Goal: Task Accomplishment & Management: Complete application form

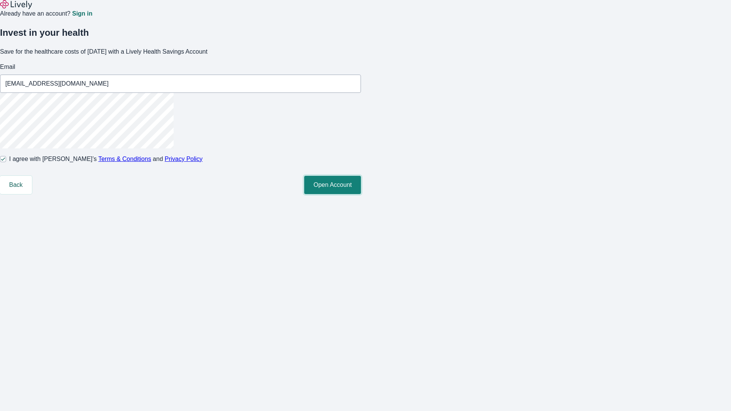
click at [361, 194] on button "Open Account" at bounding box center [332, 185] width 57 height 18
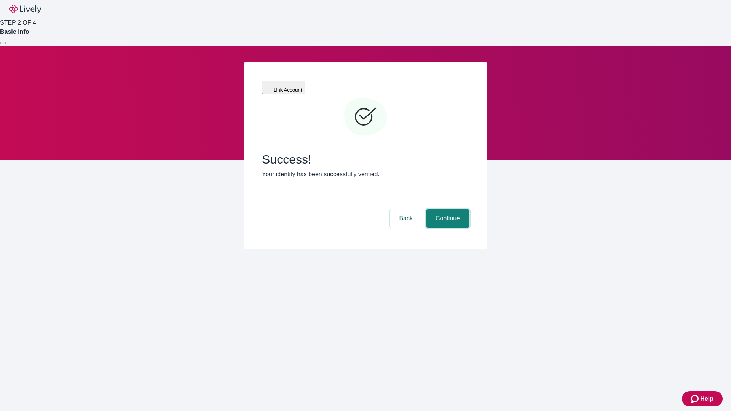
click at [446, 209] on button "Continue" at bounding box center [447, 218] width 43 height 18
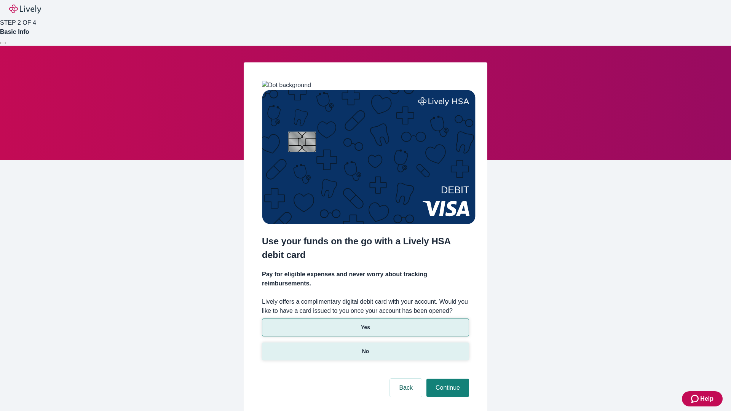
click at [365, 348] on p "No" at bounding box center [365, 352] width 7 height 8
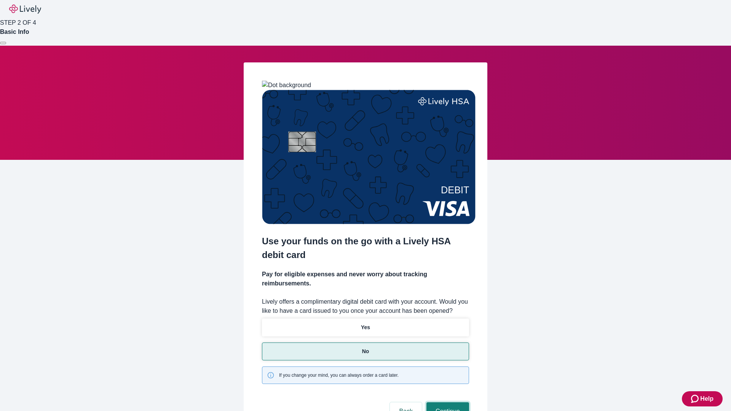
click at [446, 402] on button "Continue" at bounding box center [447, 411] width 43 height 18
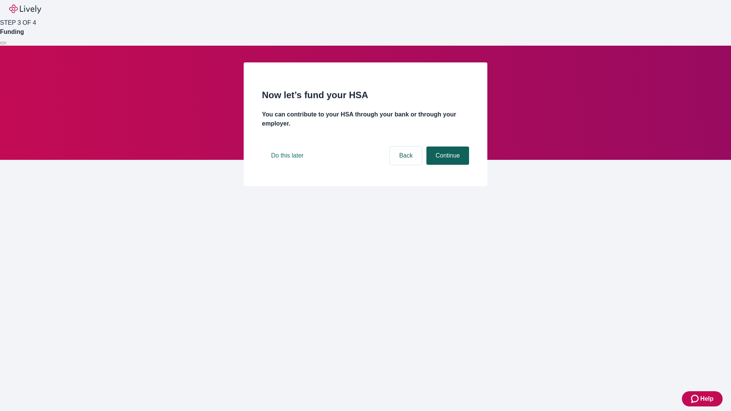
click at [446, 165] on button "Continue" at bounding box center [447, 156] width 43 height 18
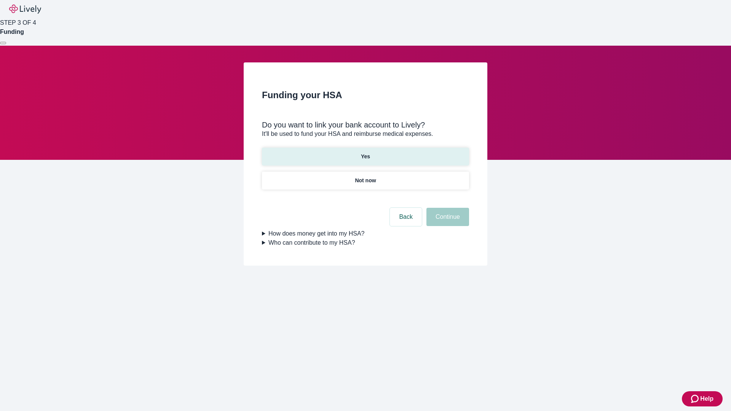
click at [365, 153] on p "Yes" at bounding box center [365, 157] width 9 height 8
click at [446, 208] on button "Continue" at bounding box center [447, 217] width 43 height 18
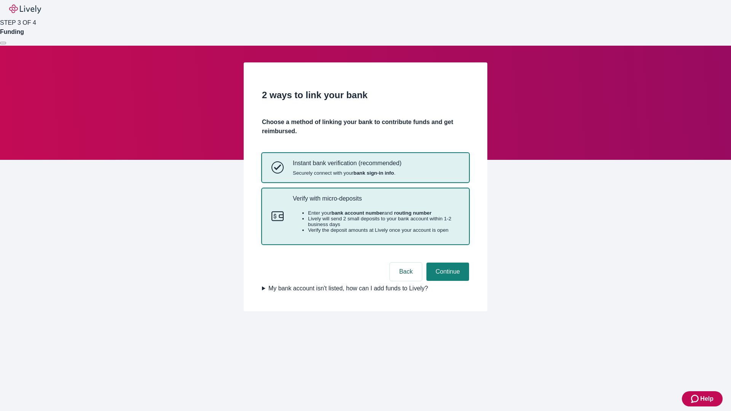
click at [376, 202] on p "Verify with micro-deposits" at bounding box center [376, 198] width 167 height 7
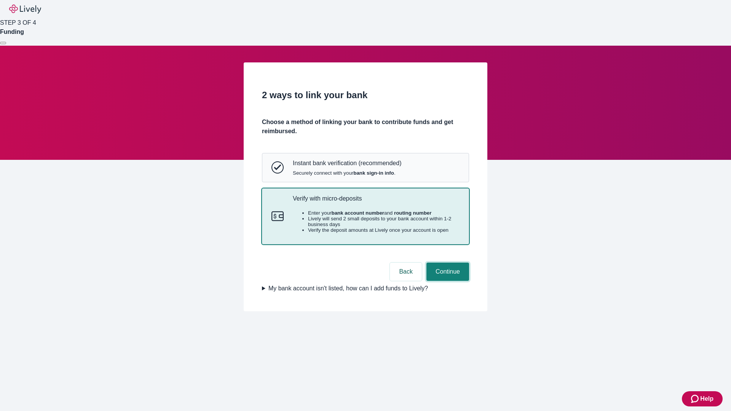
click at [446, 281] on button "Continue" at bounding box center [447, 272] width 43 height 18
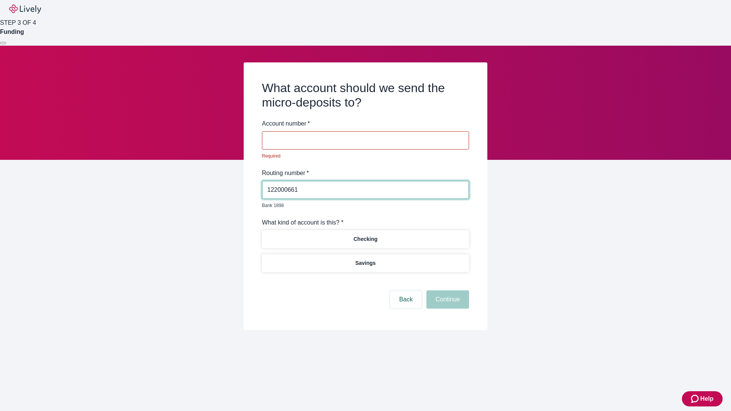
type input "122000661"
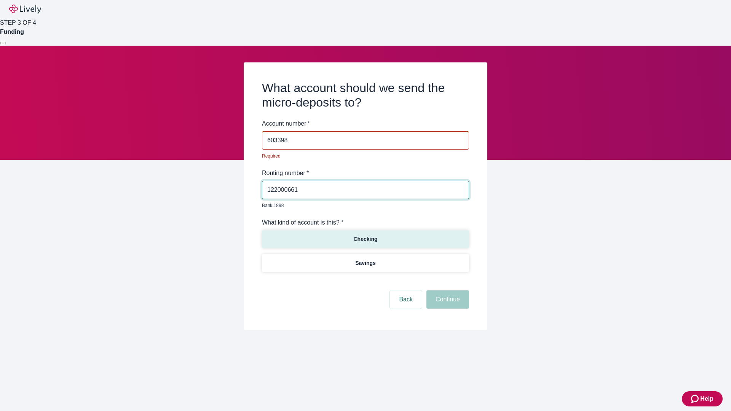
type input "603398"
click at [365, 235] on p "Checking" at bounding box center [365, 239] width 24 height 8
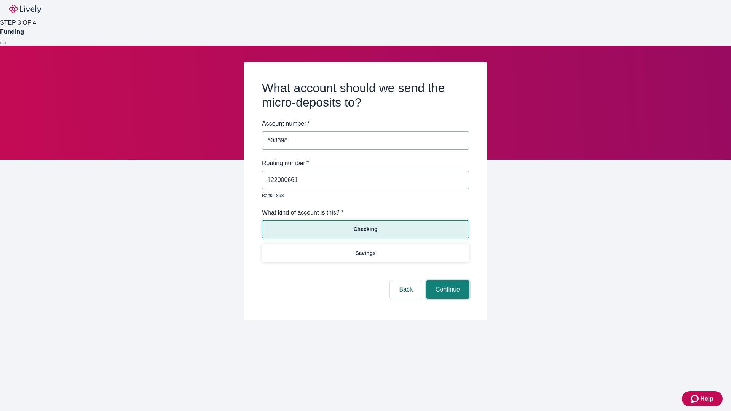
click at [446, 281] on button "Continue" at bounding box center [447, 290] width 43 height 18
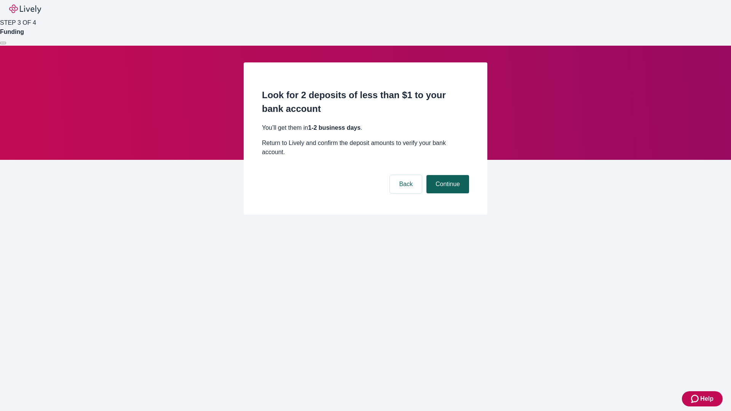
click at [446, 175] on button "Continue" at bounding box center [447, 184] width 43 height 18
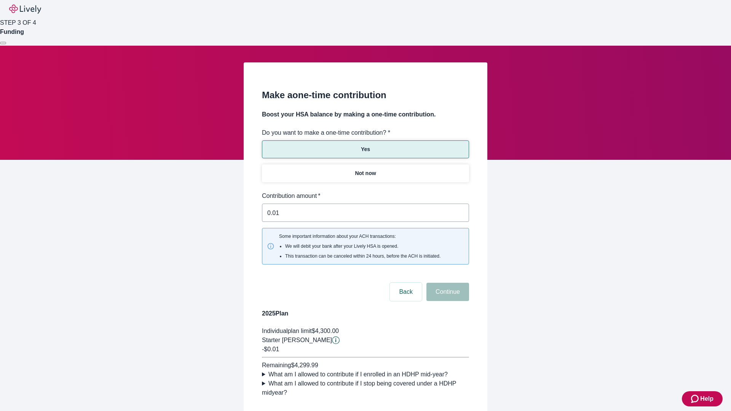
type input "0.01"
click at [446, 283] on button "Continue" at bounding box center [447, 292] width 43 height 18
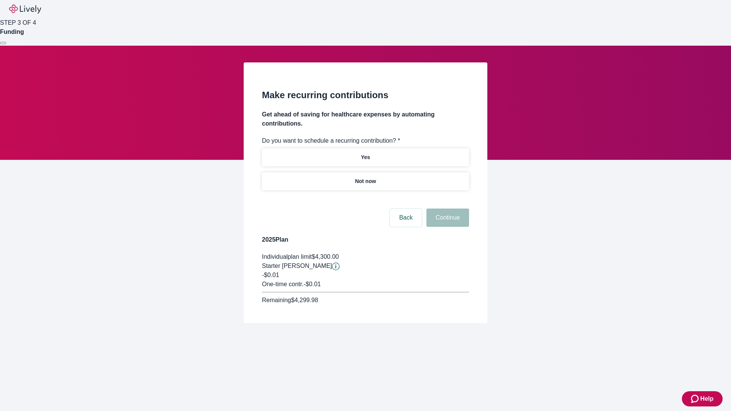
click at [365, 177] on p "Not now" at bounding box center [365, 181] width 21 height 8
click at [446, 209] on button "Continue" at bounding box center [447, 218] width 43 height 18
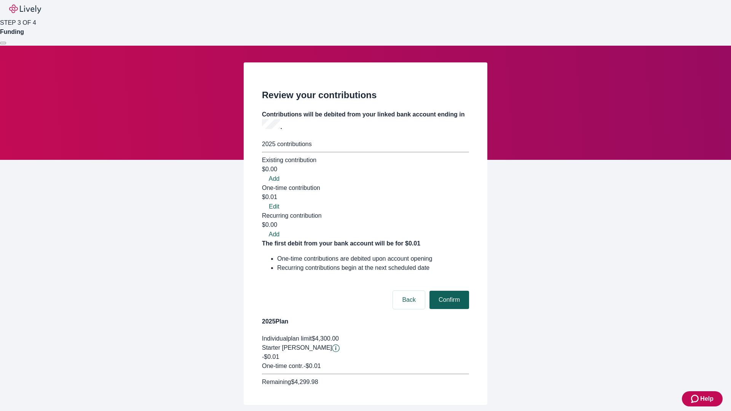
click at [448, 291] on button "Confirm" at bounding box center [449, 300] width 40 height 18
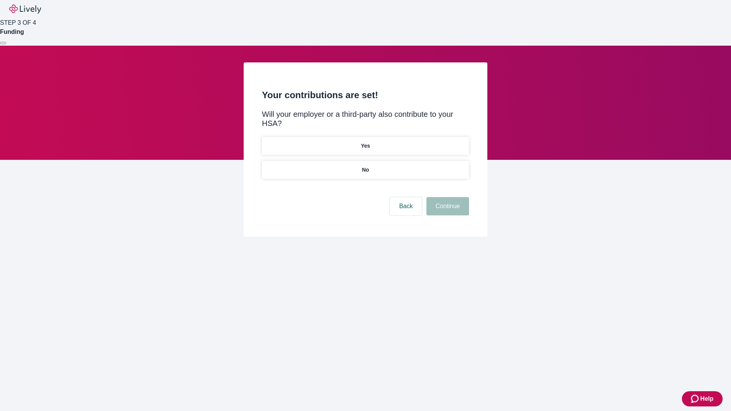
click at [365, 166] on p "No" at bounding box center [365, 170] width 7 height 8
click at [446, 197] on button "Continue" at bounding box center [447, 206] width 43 height 18
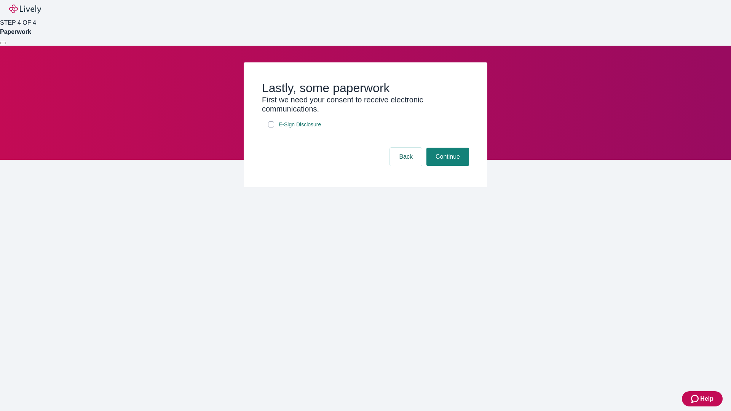
click at [271, 128] on input "E-Sign Disclosure" at bounding box center [271, 124] width 6 height 6
checkbox input "true"
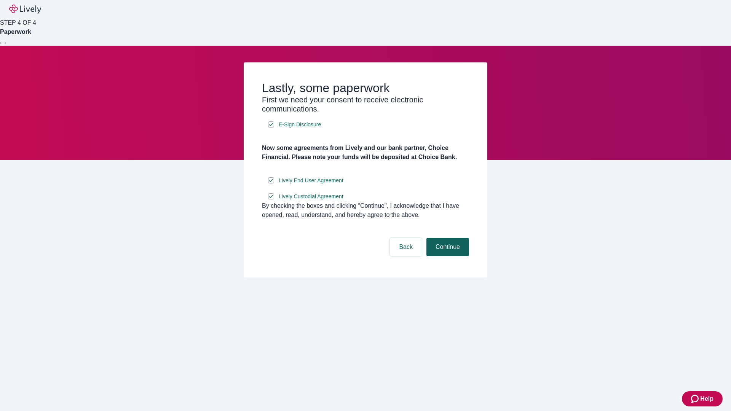
click at [446, 256] on button "Continue" at bounding box center [447, 247] width 43 height 18
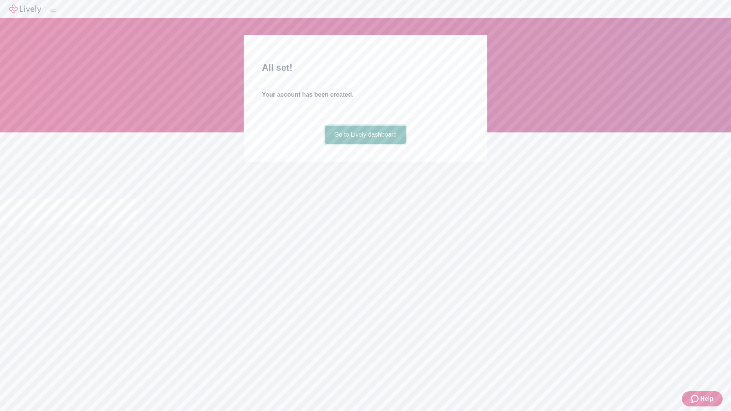
click at [365, 144] on link "Go to Lively dashboard" at bounding box center [365, 135] width 81 height 18
